Goal: Find specific page/section: Find specific page/section

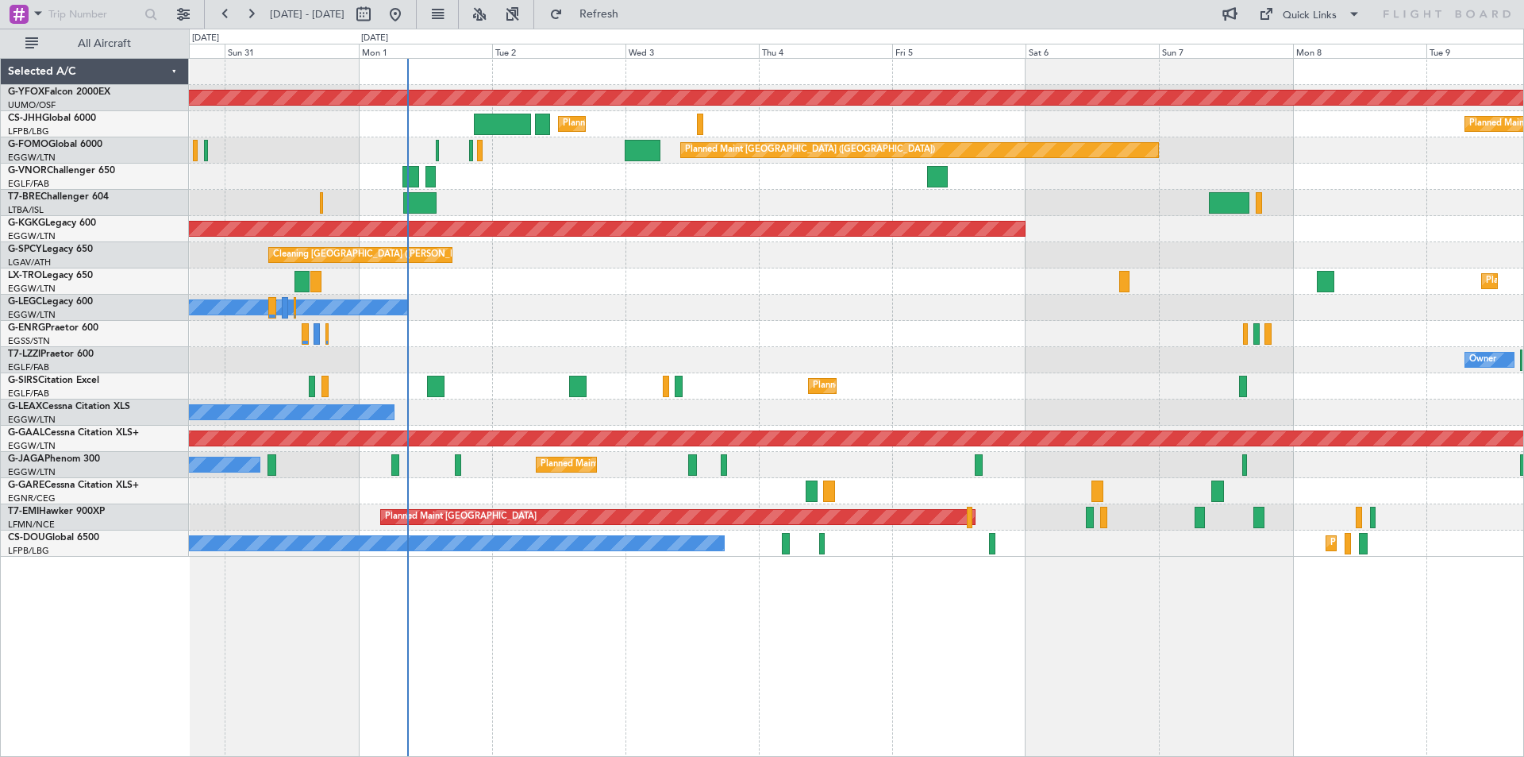
click at [745, 345] on div "AOG Maint Ostafyevo Planned Maint [GEOGRAPHIC_DATA] ([GEOGRAPHIC_DATA]) Planned…" at bounding box center [856, 308] width 1334 height 498
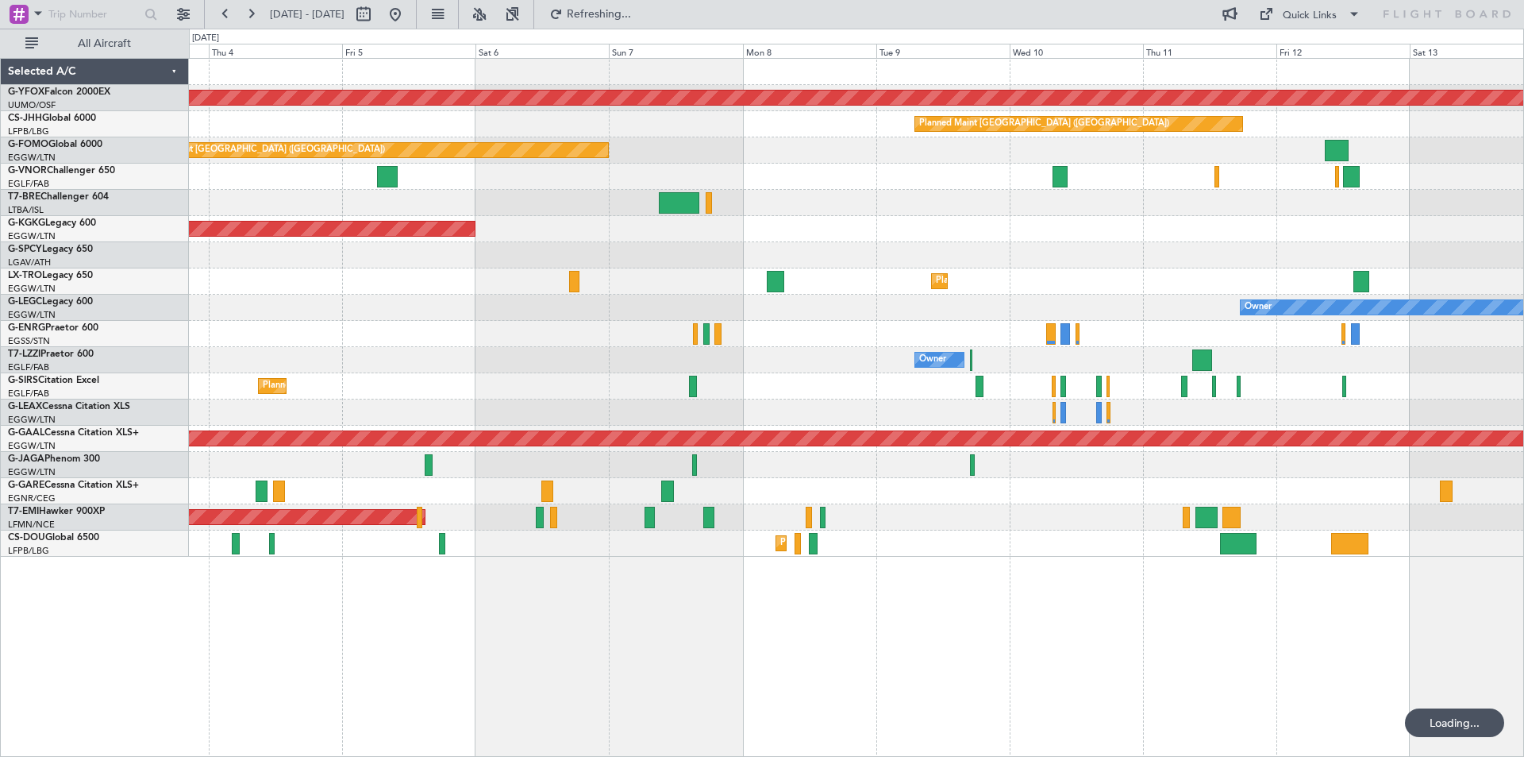
click at [447, 329] on div "AOG Maint Ostafyevo Planned Maint [GEOGRAPHIC_DATA] ([GEOGRAPHIC_DATA]) Planned…" at bounding box center [856, 308] width 1334 height 498
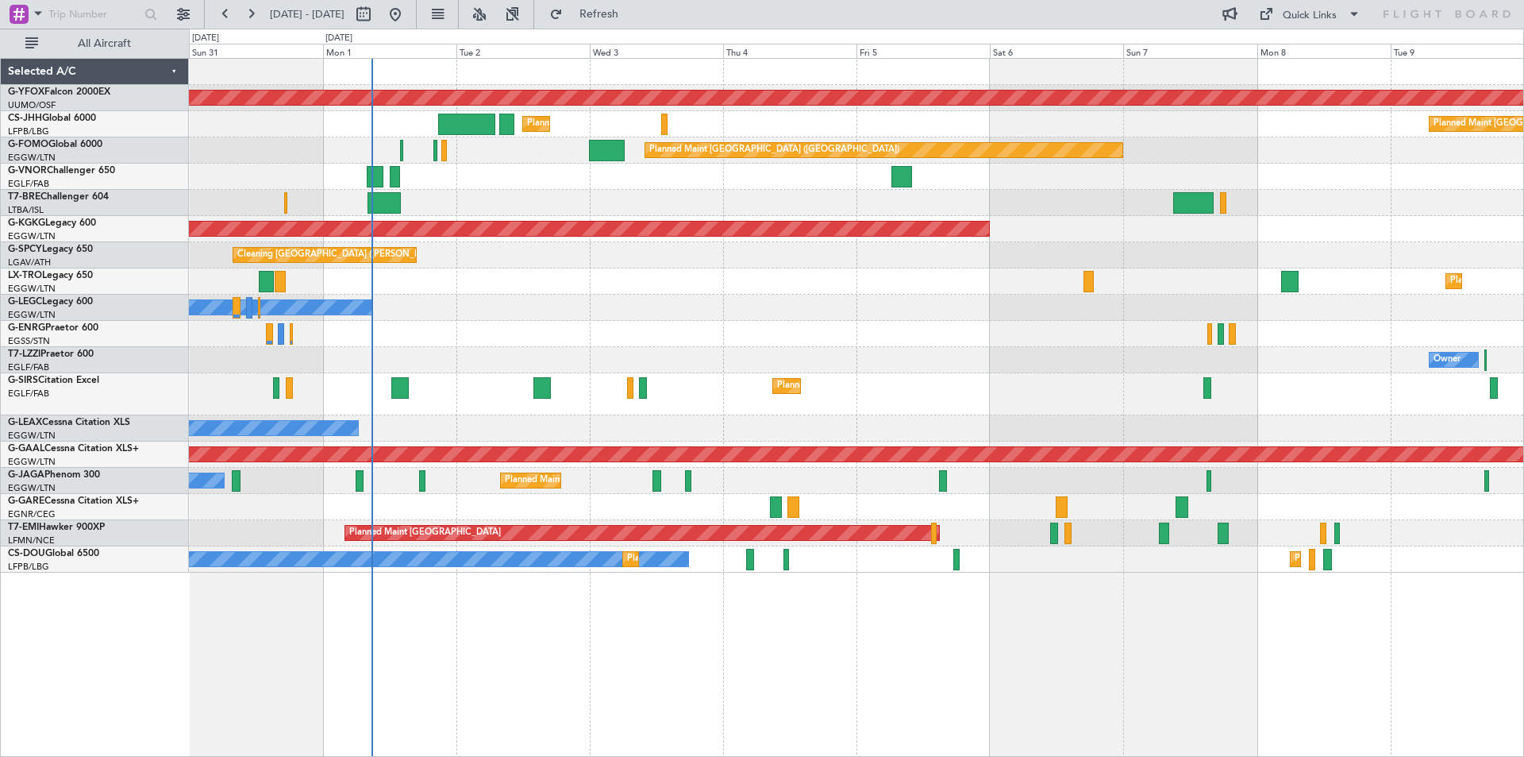
click at [1235, 156] on div "Planned Maint [GEOGRAPHIC_DATA] ([GEOGRAPHIC_DATA])" at bounding box center [856, 150] width 1334 height 26
